Goal: Information Seeking & Learning: Learn about a topic

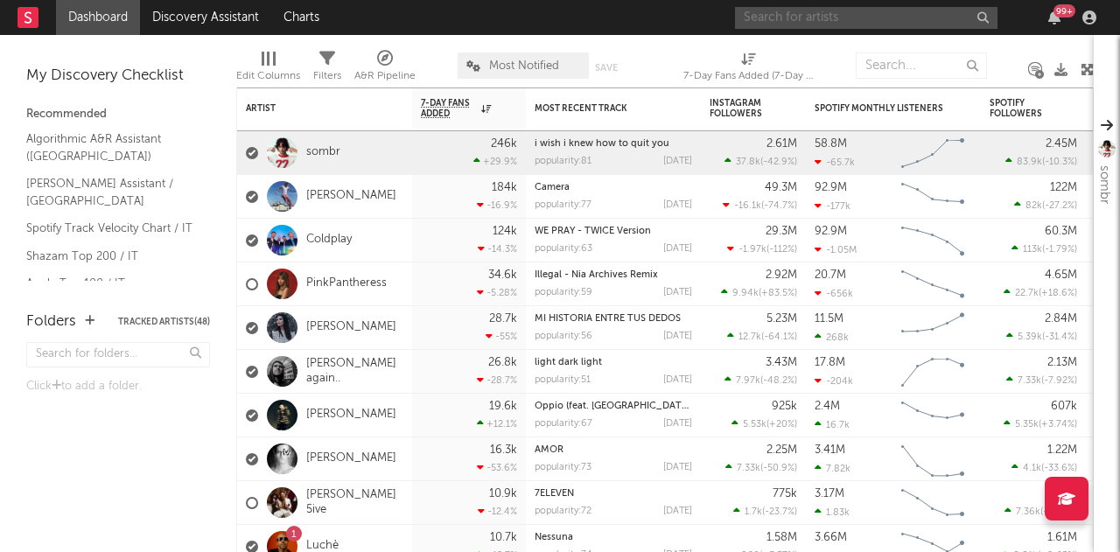
click at [879, 18] on input "text" at bounding box center [866, 18] width 263 height 22
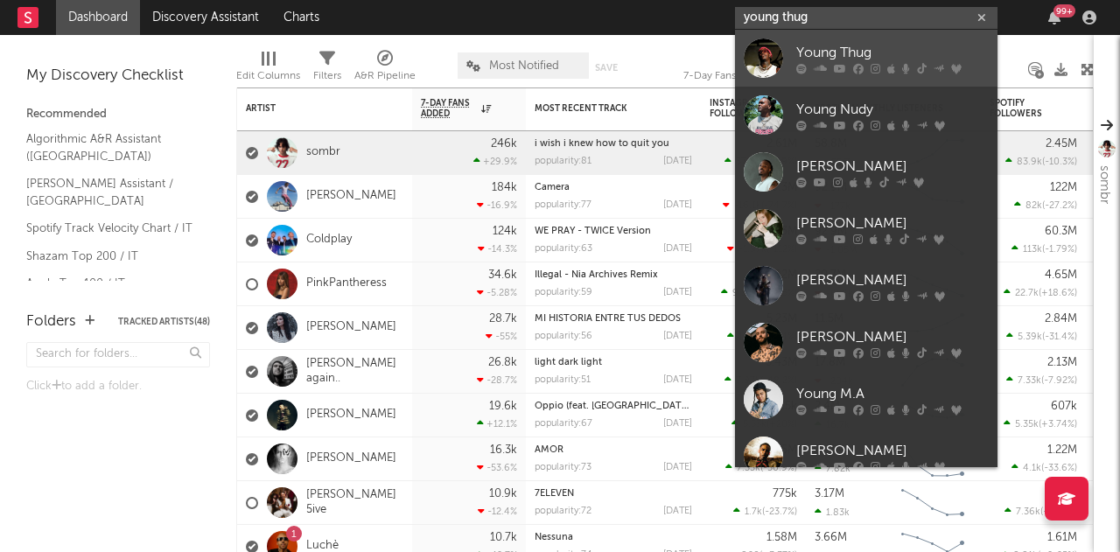
type input "young thug"
click at [858, 57] on div "Young Thug" at bounding box center [892, 52] width 193 height 21
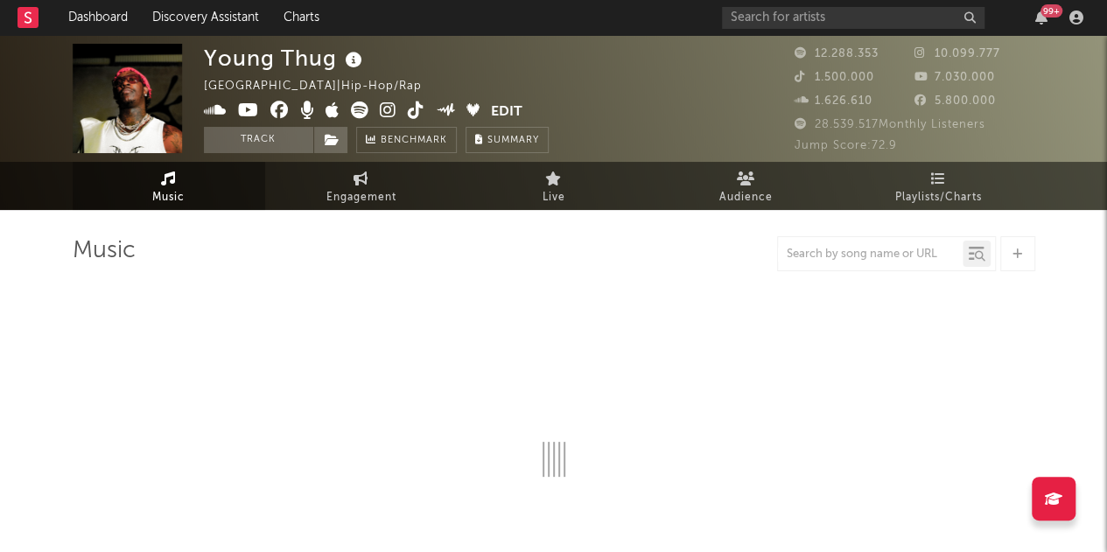
select select "6m"
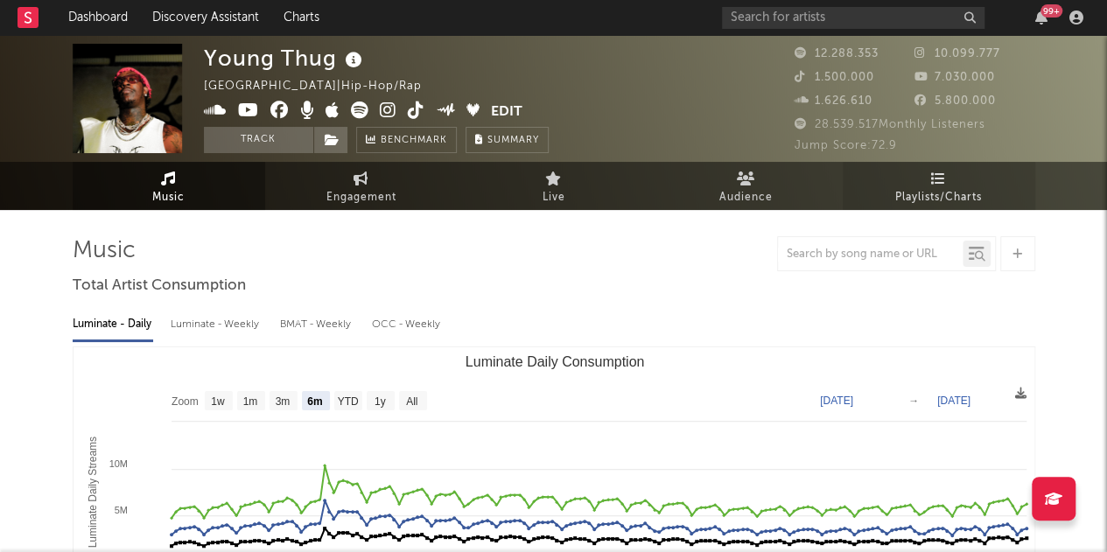
click at [962, 209] on link "Playlists/Charts" at bounding box center [939, 186] width 193 height 48
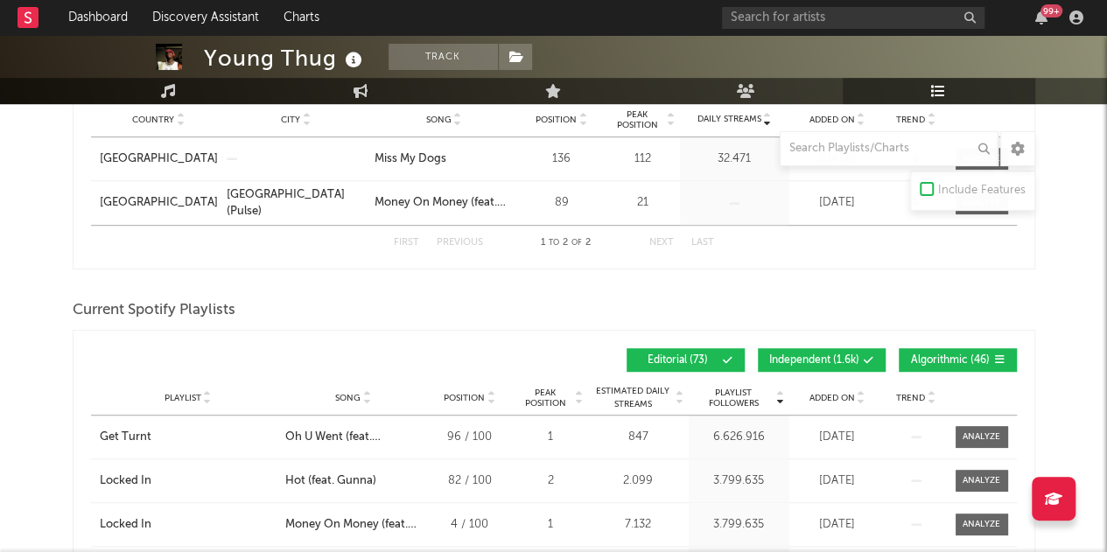
scroll to position [399, 0]
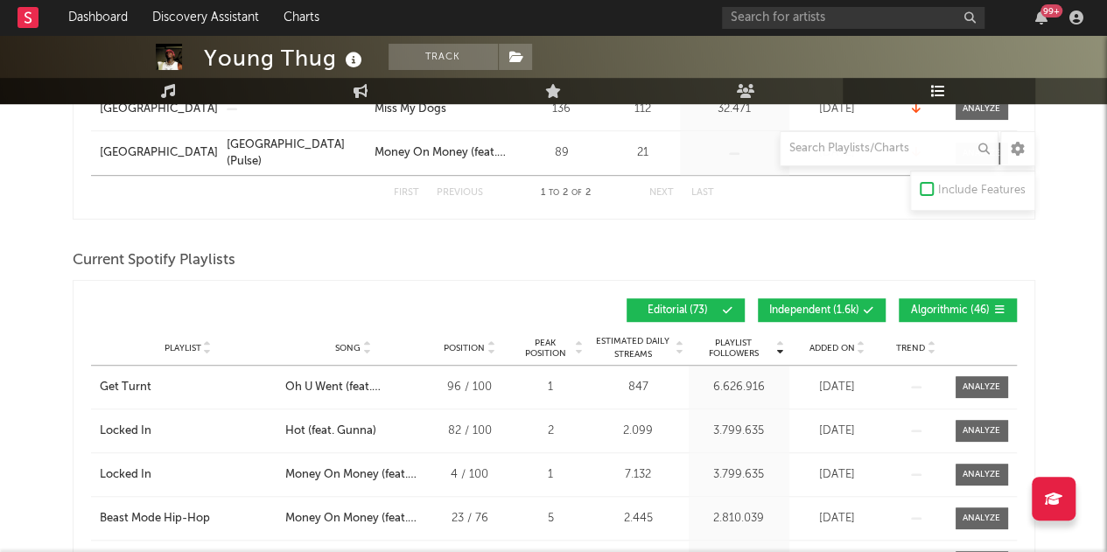
click at [781, 307] on span "Independent ( 1.6k )" at bounding box center [814, 310] width 90 height 11
click at [924, 311] on span "Algorithmic ( 46 )" at bounding box center [950, 310] width 81 height 11
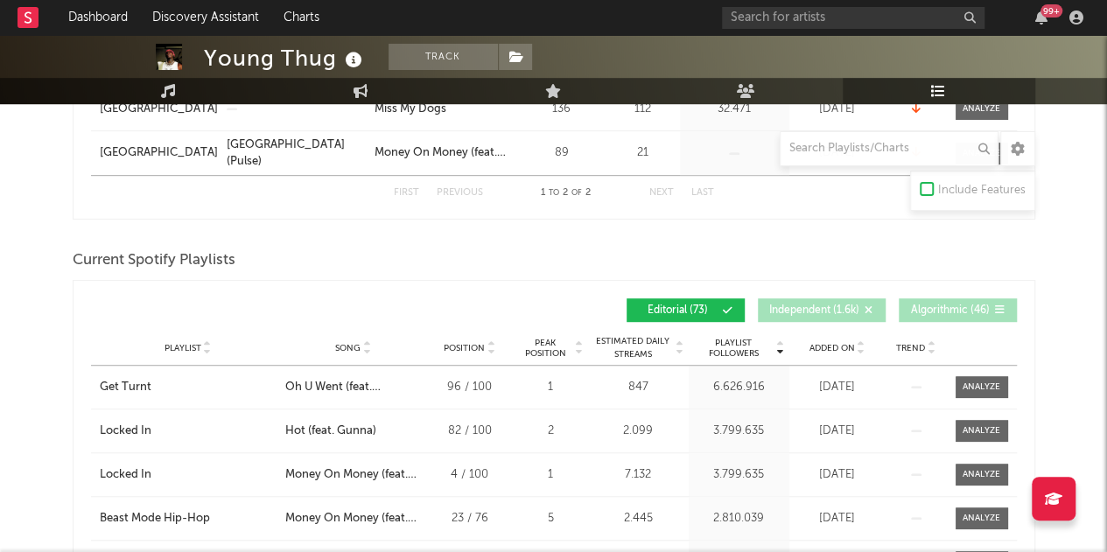
click at [823, 343] on span "Added On" at bounding box center [832, 348] width 46 height 11
click at [822, 343] on span "Added On" at bounding box center [832, 348] width 46 height 11
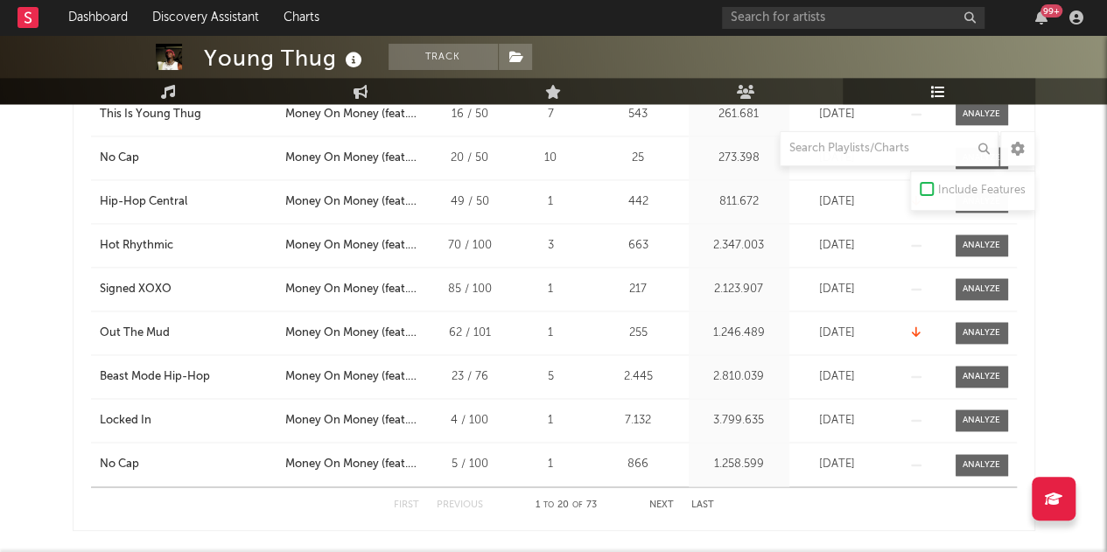
scroll to position [1229, 0]
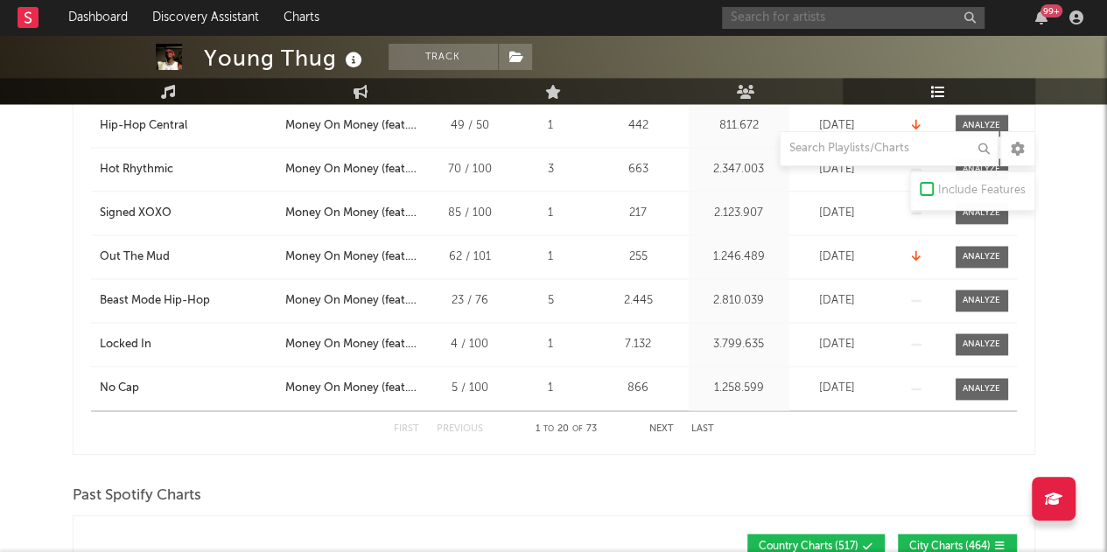
click at [828, 15] on input "text" at bounding box center [853, 18] width 263 height 22
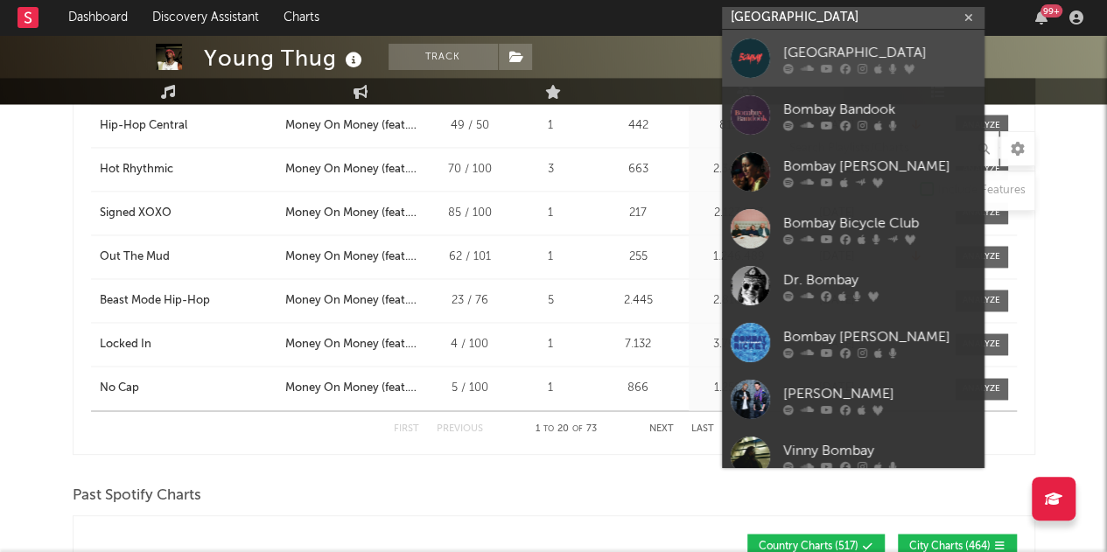
type input "[GEOGRAPHIC_DATA]"
click at [817, 43] on div "[GEOGRAPHIC_DATA]" at bounding box center [879, 52] width 193 height 21
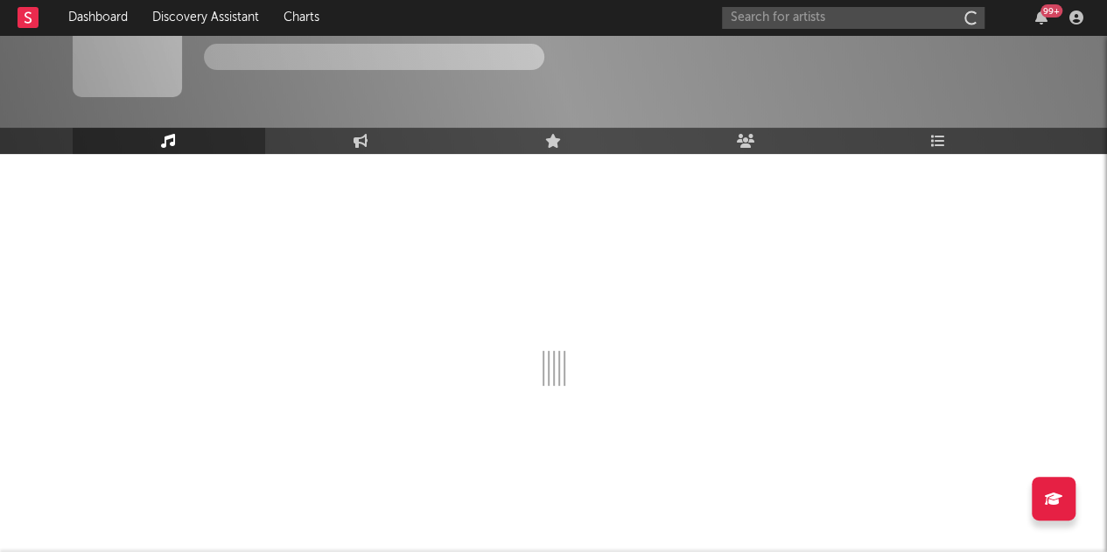
scroll to position [56, 0]
select select "1w"
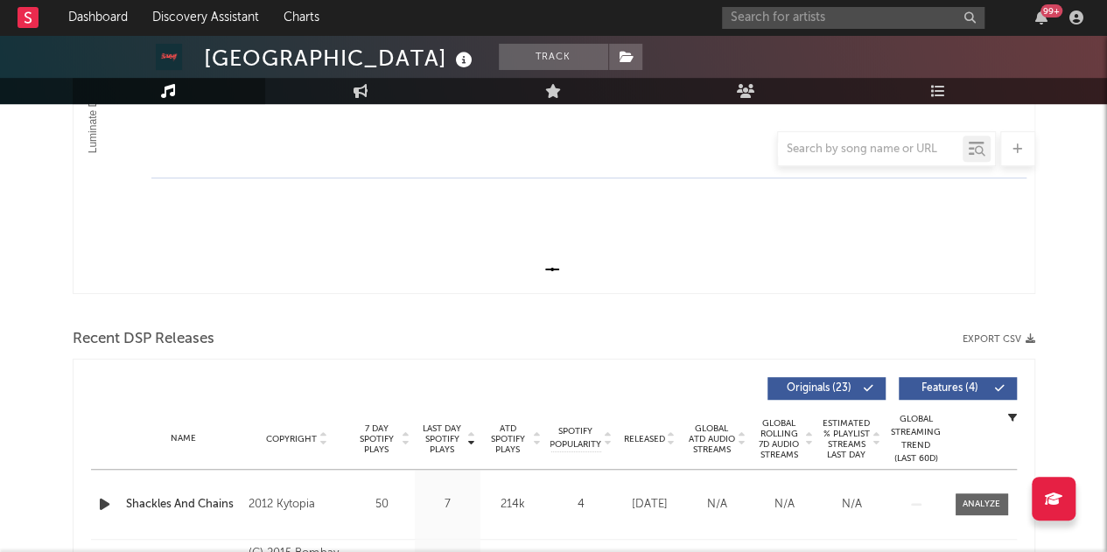
scroll to position [318, 0]
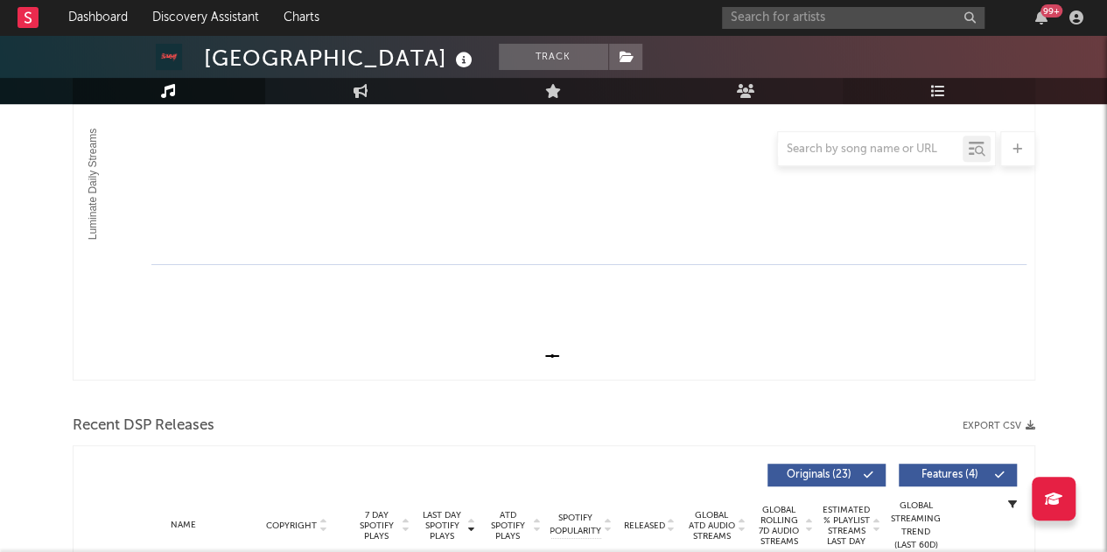
click at [943, 102] on link "Playlists/Charts" at bounding box center [939, 91] width 193 height 26
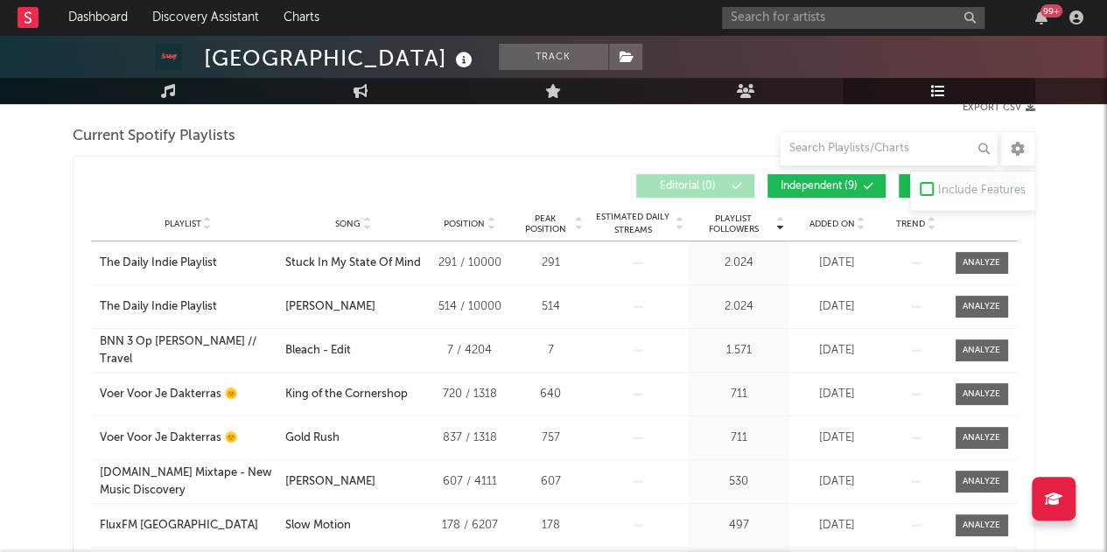
scroll to position [48, 0]
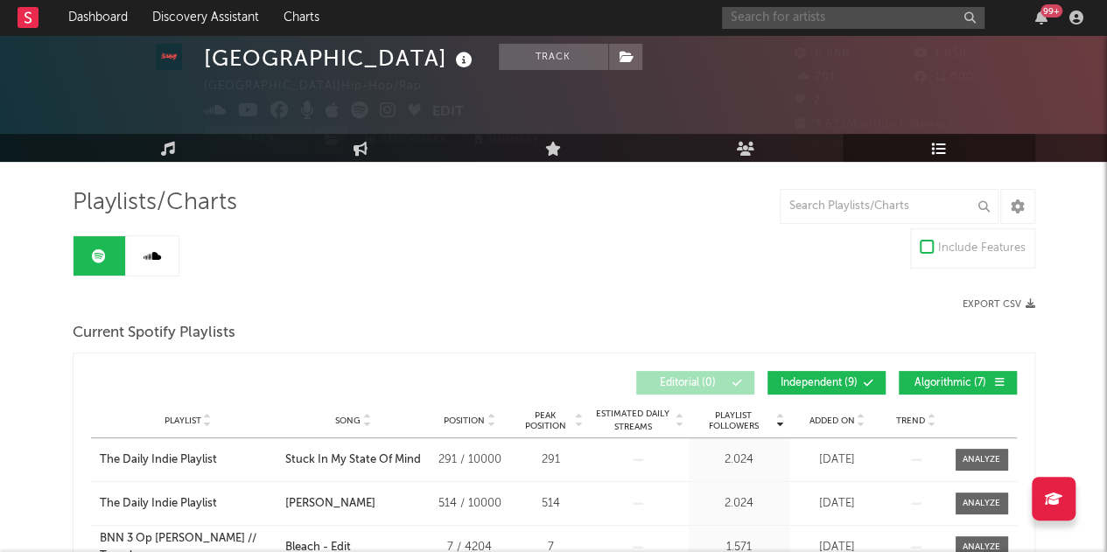
click at [816, 19] on input "text" at bounding box center [853, 18] width 263 height 22
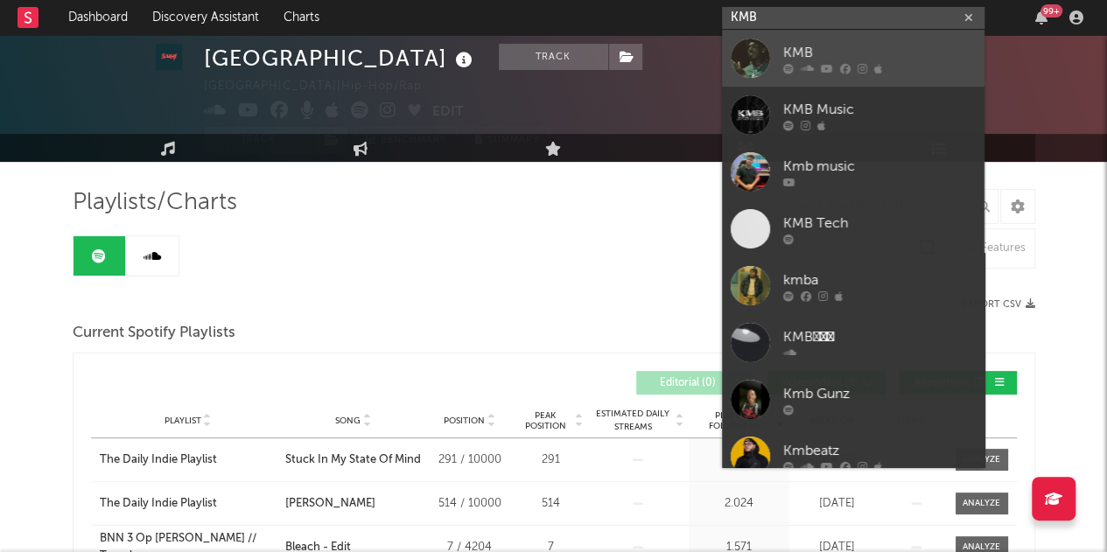
type input "KMB"
click at [817, 60] on div "KMB" at bounding box center [879, 52] width 193 height 21
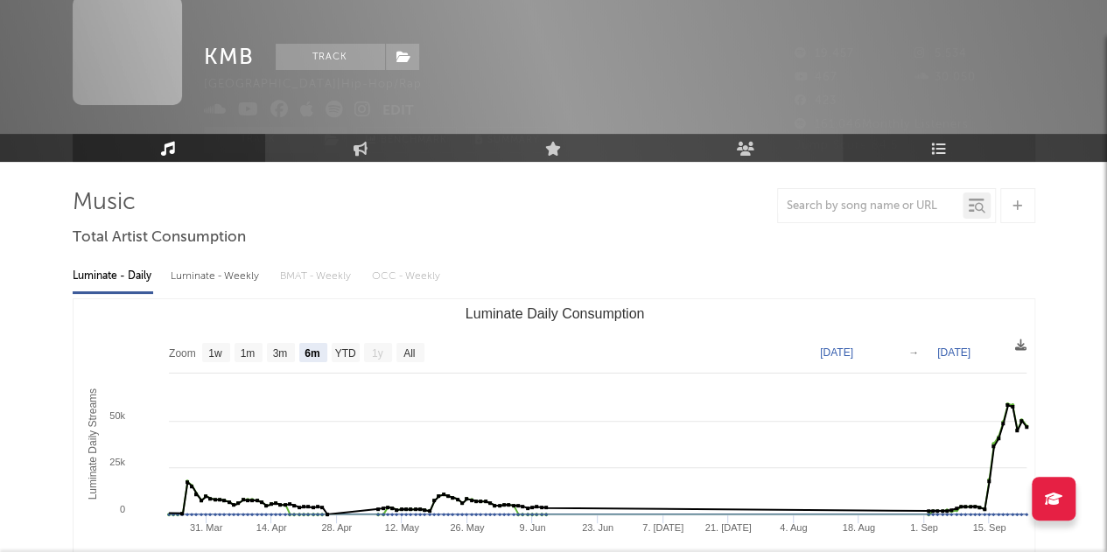
click at [933, 150] on icon at bounding box center [938, 148] width 15 height 14
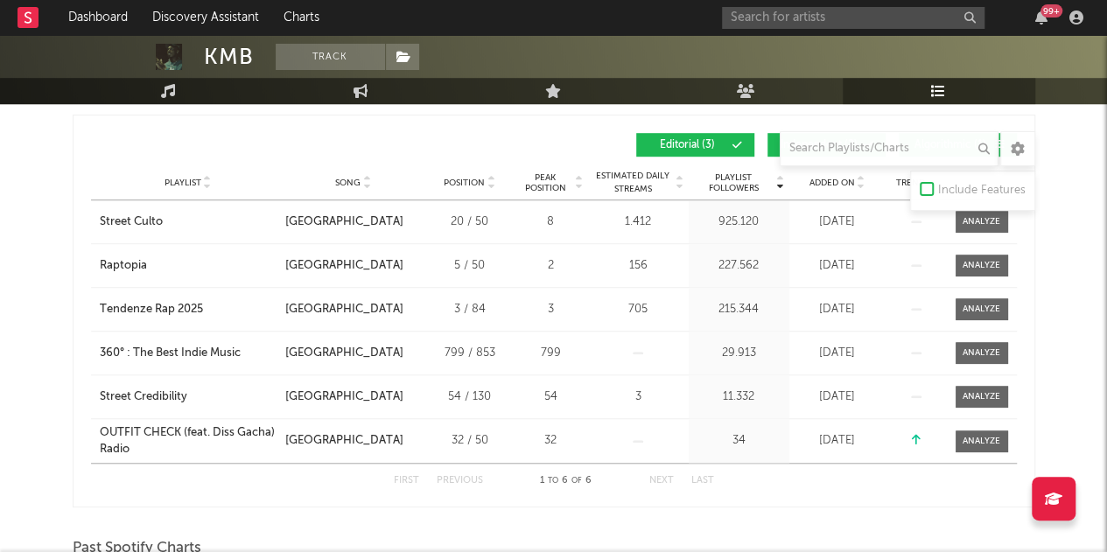
scroll to position [375, 0]
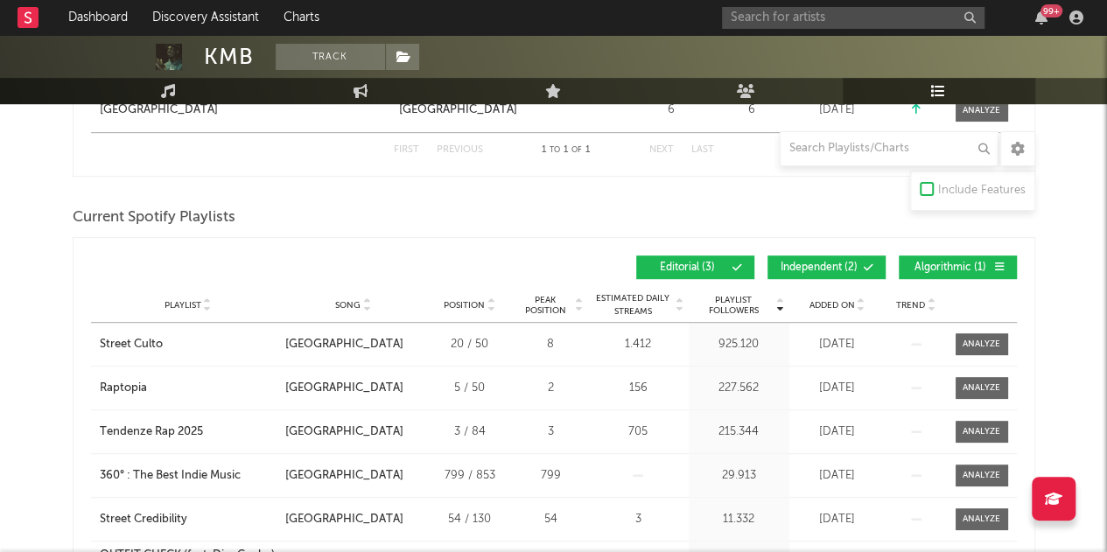
click at [826, 274] on button "Independent ( 2 )" at bounding box center [826, 268] width 118 height 24
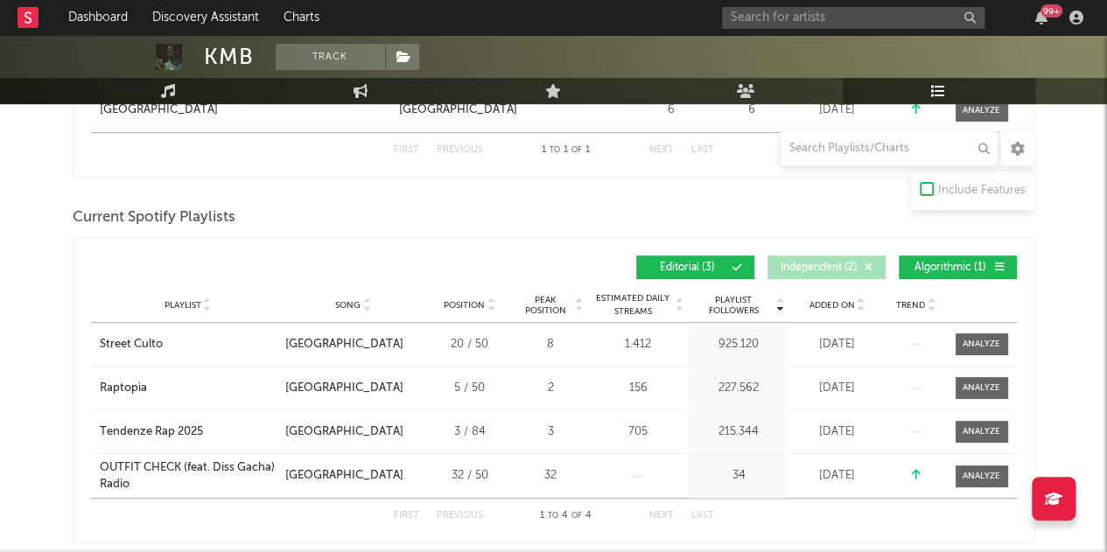
click at [926, 272] on button "Algorithmic ( 1 )" at bounding box center [958, 268] width 118 height 24
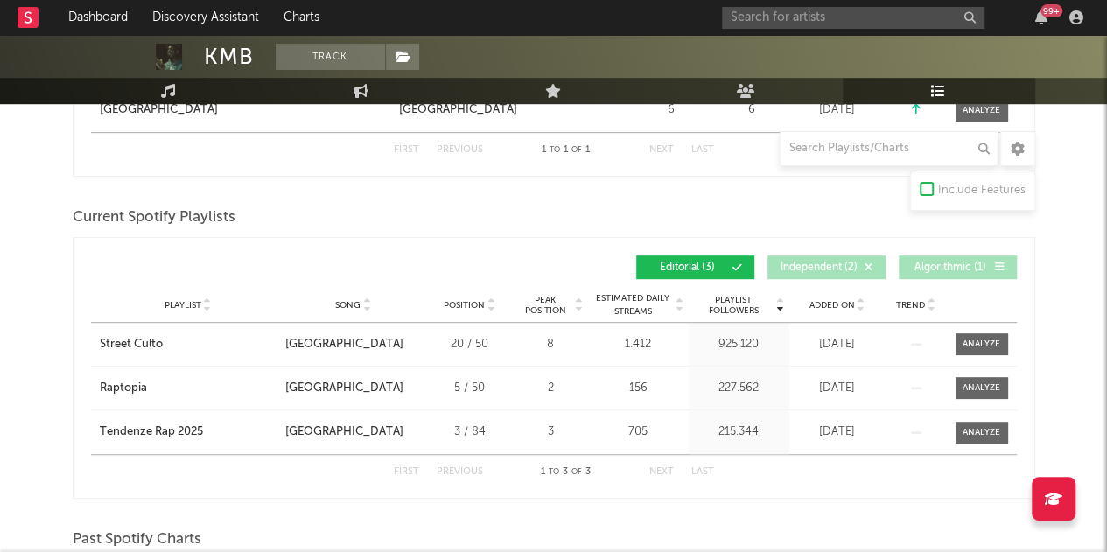
click at [838, 298] on div "Added On" at bounding box center [838, 304] width 88 height 13
